Goal: Information Seeking & Learning: Learn about a topic

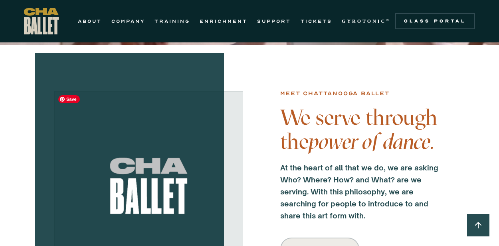
scroll to position [208, 0]
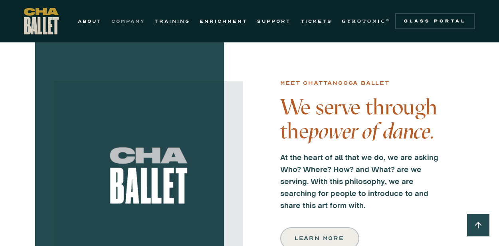
click at [134, 22] on link "COMPANY" at bounding box center [128, 21] width 34 height 10
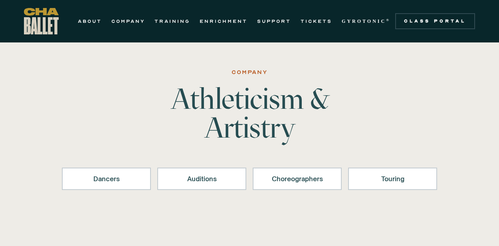
scroll to position [16, 0]
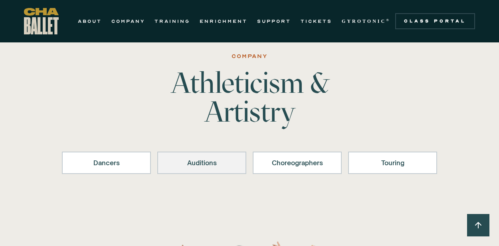
click at [211, 169] on link "Auditions" at bounding box center [201, 162] width 89 height 22
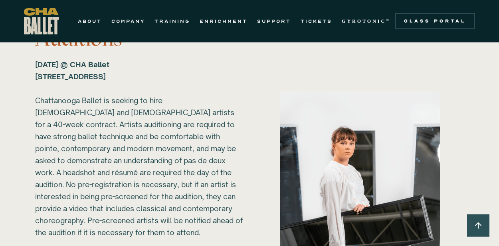
scroll to position [1098, 0]
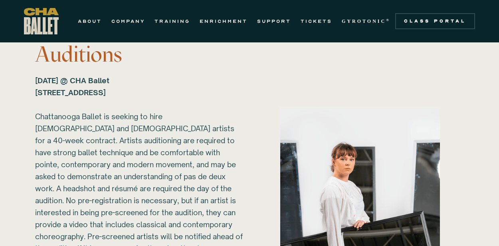
click at [142, 103] on div "Sunday, March 1, 2026 @ CHA Ballet 817B N Market St. Chattanooga, TN 37405 ‍ Ch…" at bounding box center [139, 164] width 208 height 180
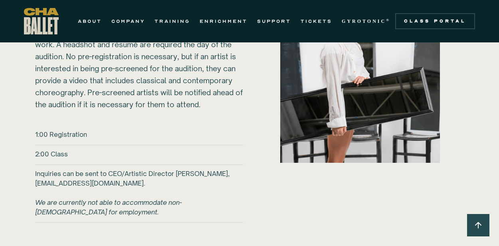
scroll to position [1226, 0]
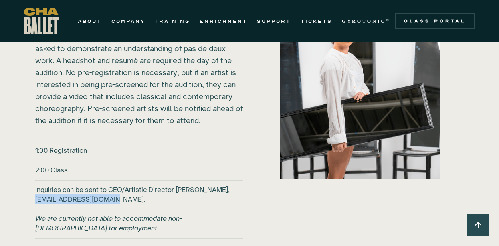
drag, startPoint x: 36, startPoint y: 196, endPoint x: 115, endPoint y: 199, distance: 79.9
click at [115, 199] on h6 "Inquiries can be sent to CEO/Artistic Director Brian McSween, bmcsween@chaballe…" at bounding box center [139, 209] width 208 height 48
copy h6 "bmcsween@chaballet.org"
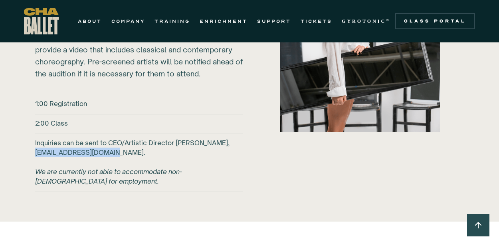
scroll to position [1290, 0]
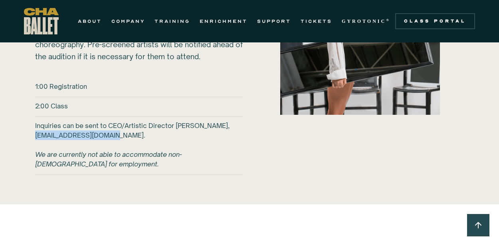
click at [184, 81] on div "1:00 Registration" at bounding box center [139, 86] width 208 height 11
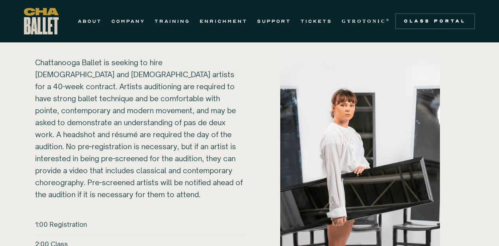
scroll to position [1098, 0]
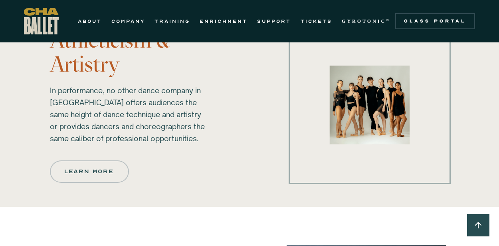
scroll to position [527, 0]
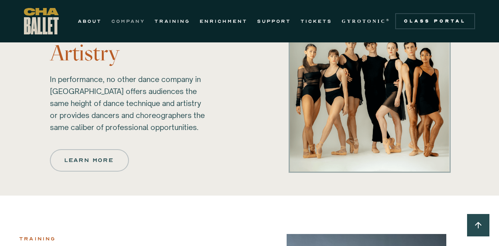
click at [117, 20] on link "COMPANY" at bounding box center [128, 21] width 34 height 10
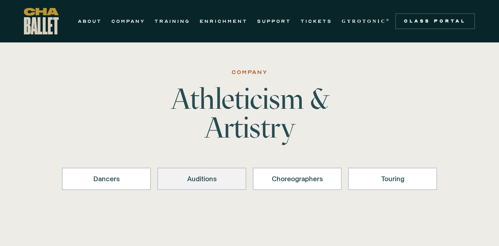
click at [215, 179] on div "Auditions" at bounding box center [202, 179] width 68 height 10
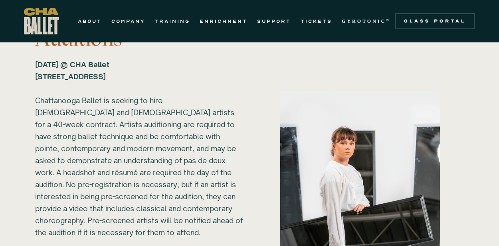
scroll to position [1130, 0]
